Goal: Task Accomplishment & Management: Use online tool/utility

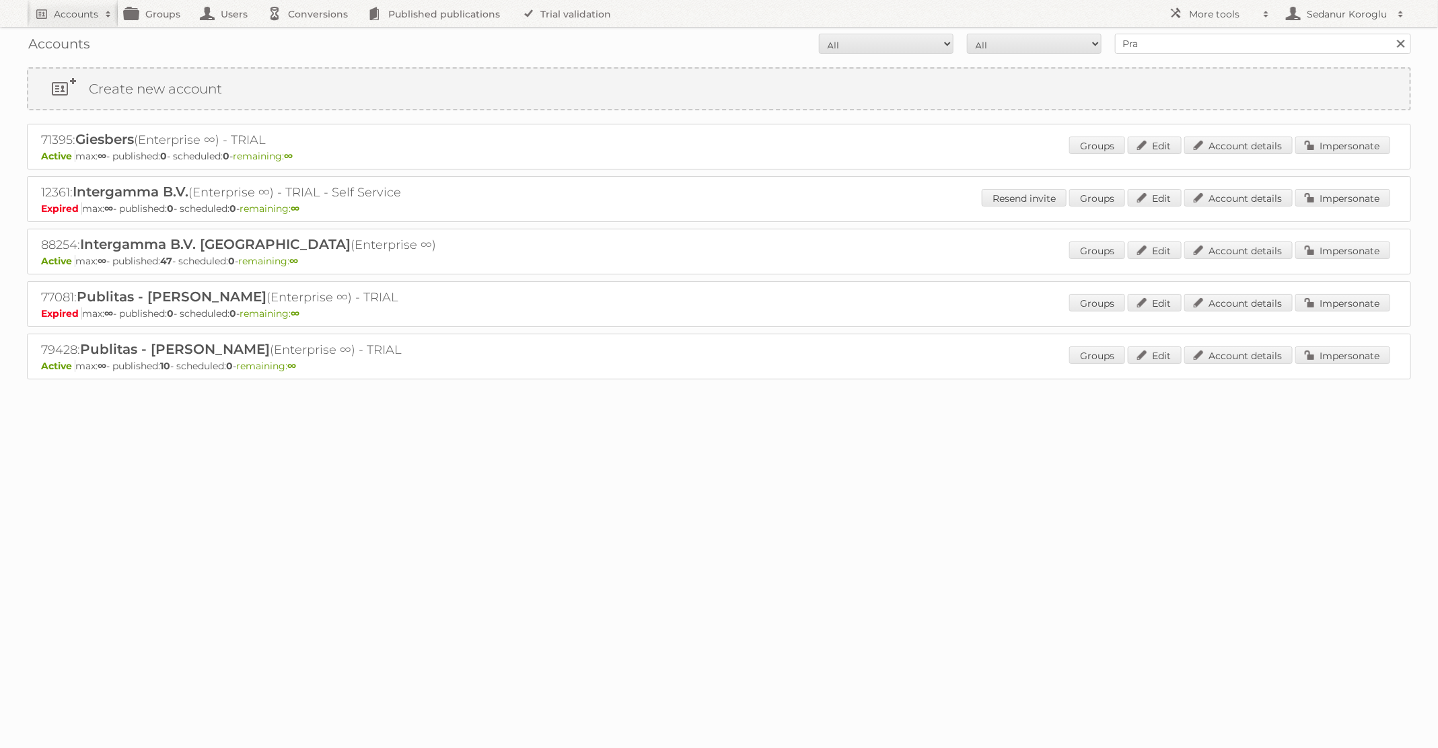
type input "Praxis"
click at [1391, 34] on input "Search" at bounding box center [1401, 44] width 20 height 20
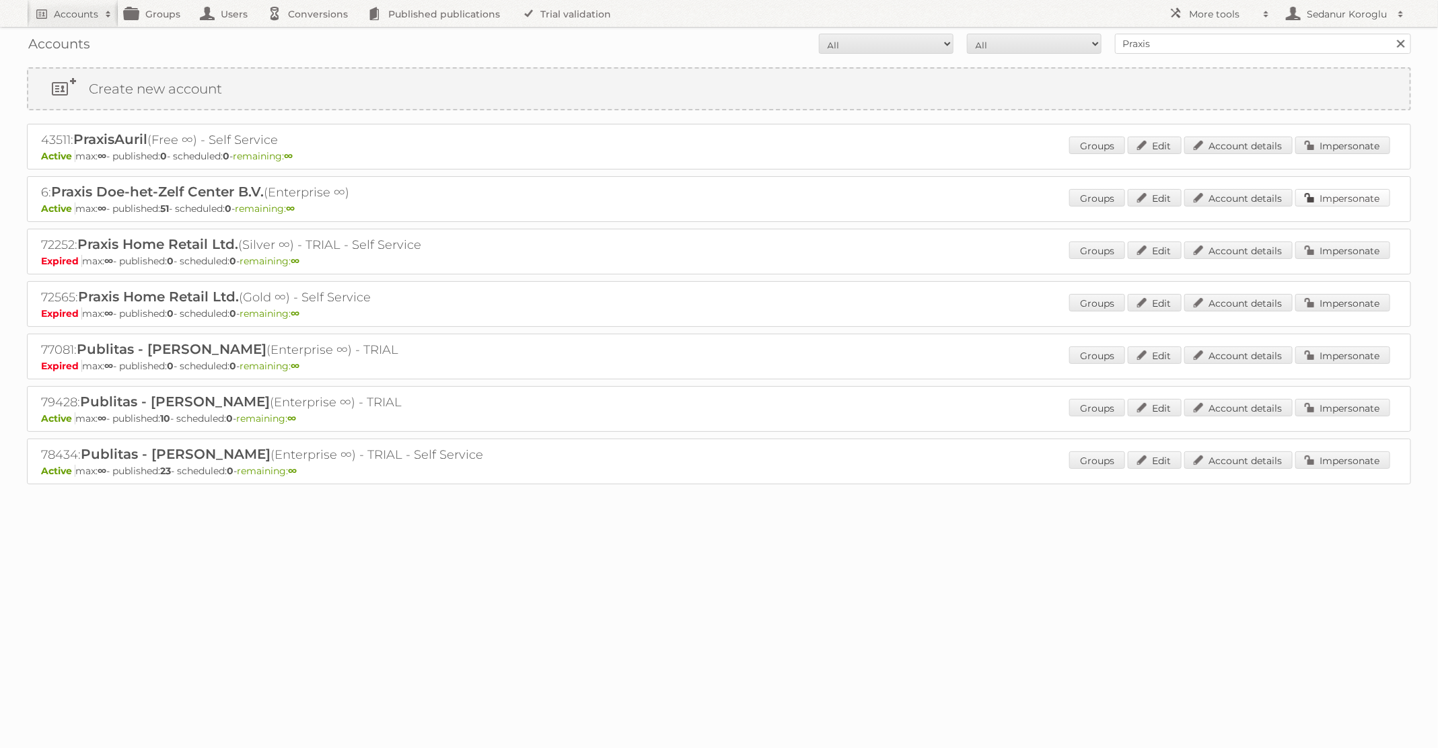
click at [1339, 192] on link "Impersonate" at bounding box center [1343, 198] width 95 height 18
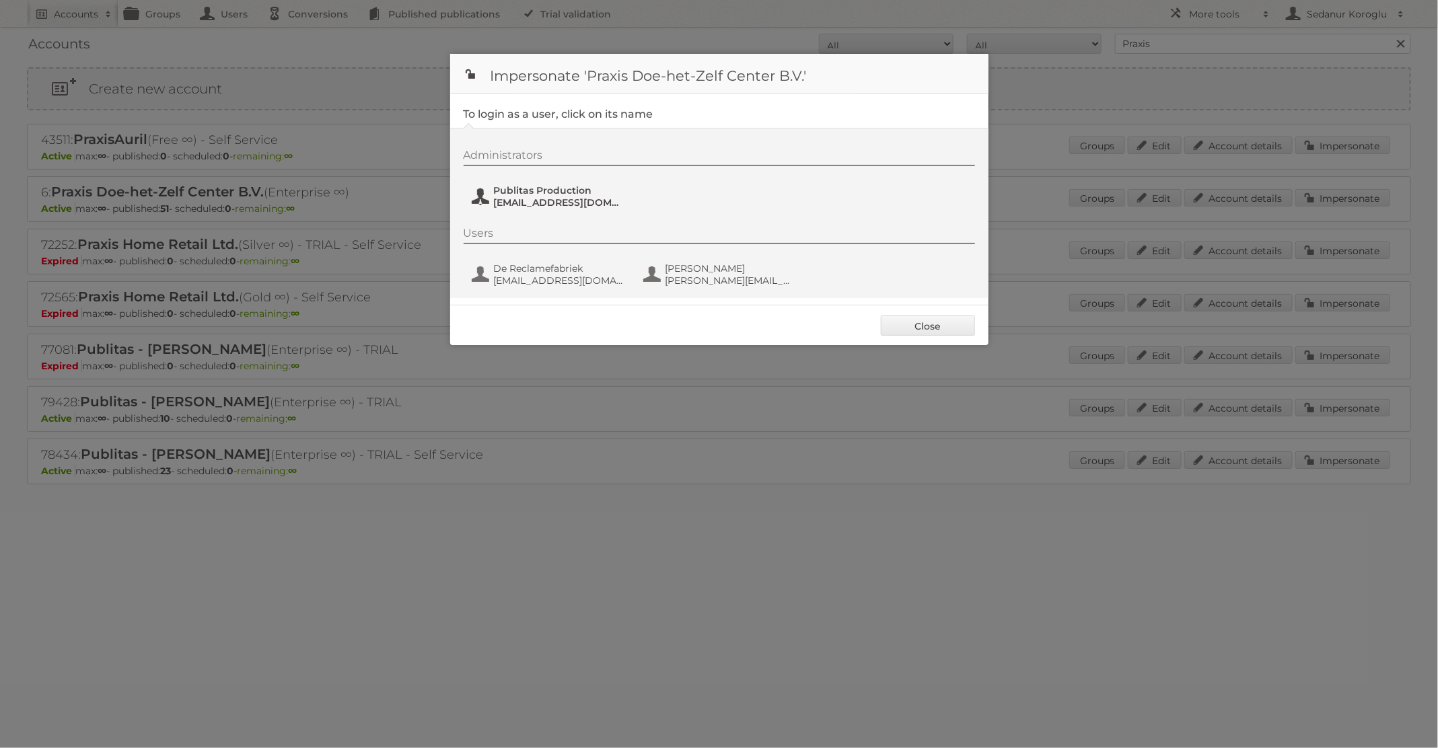
click at [573, 188] on span "Publitas Production" at bounding box center [559, 190] width 131 height 12
